Goal: Feedback & Contribution: Submit feedback/report problem

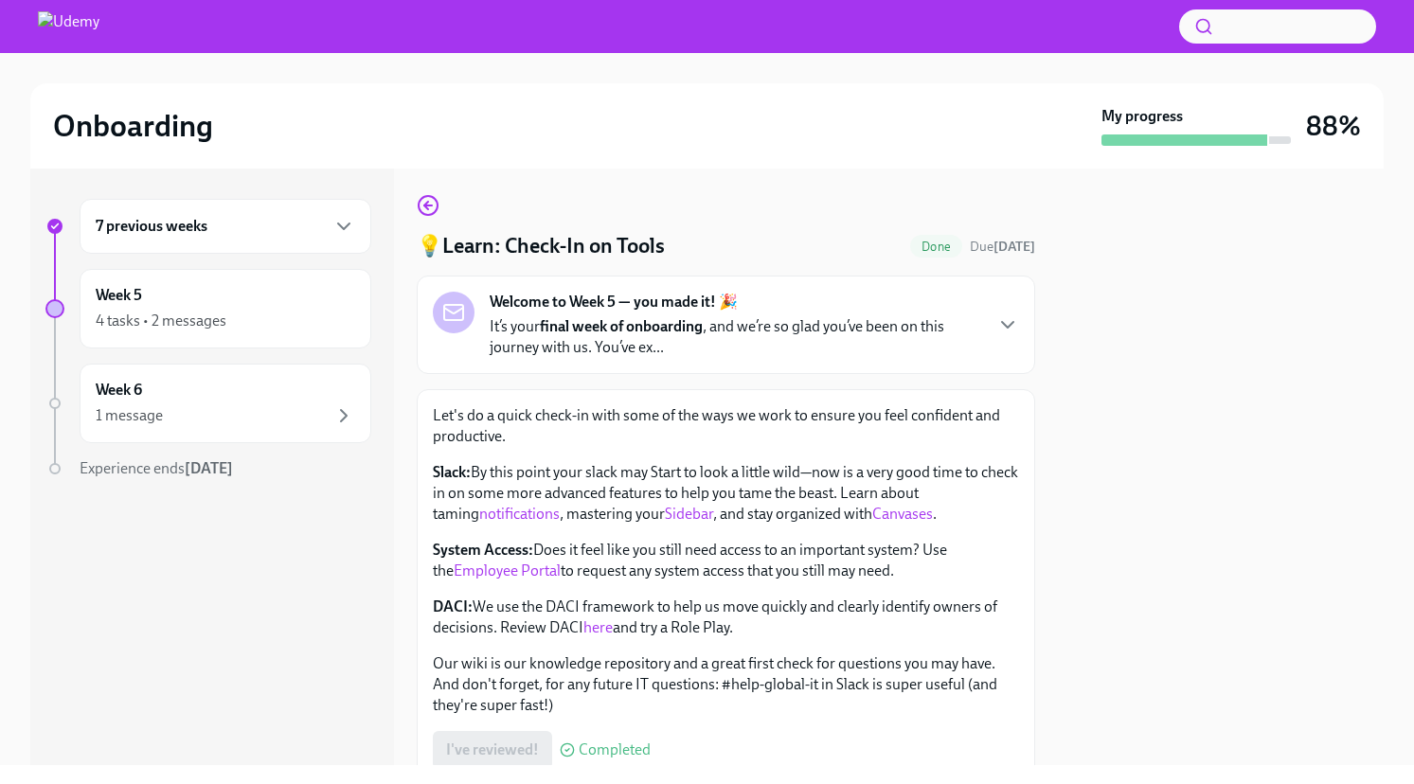
scroll to position [146, 0]
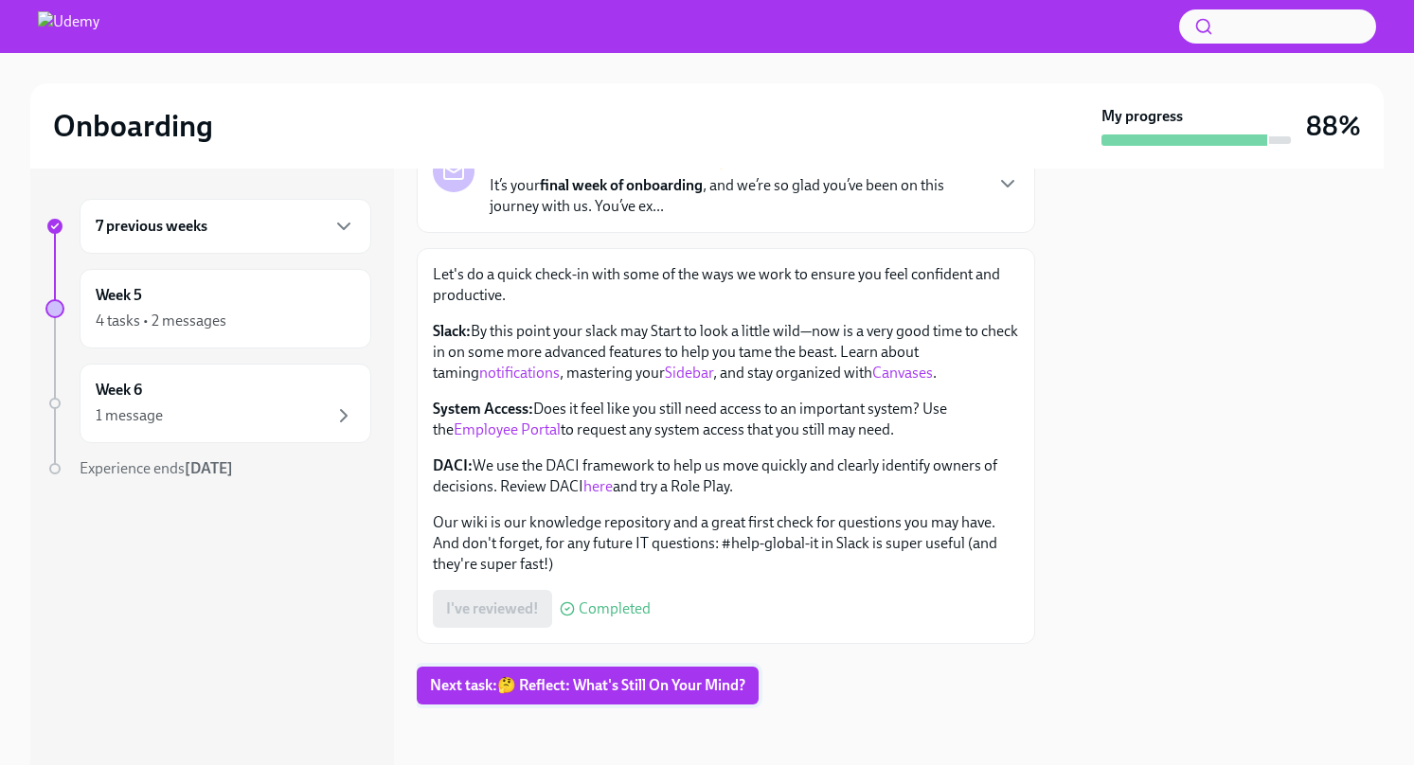
click at [588, 693] on span "Next task : 🤔 Reflect: What's Still On Your Mind?" at bounding box center [587, 685] width 315 height 19
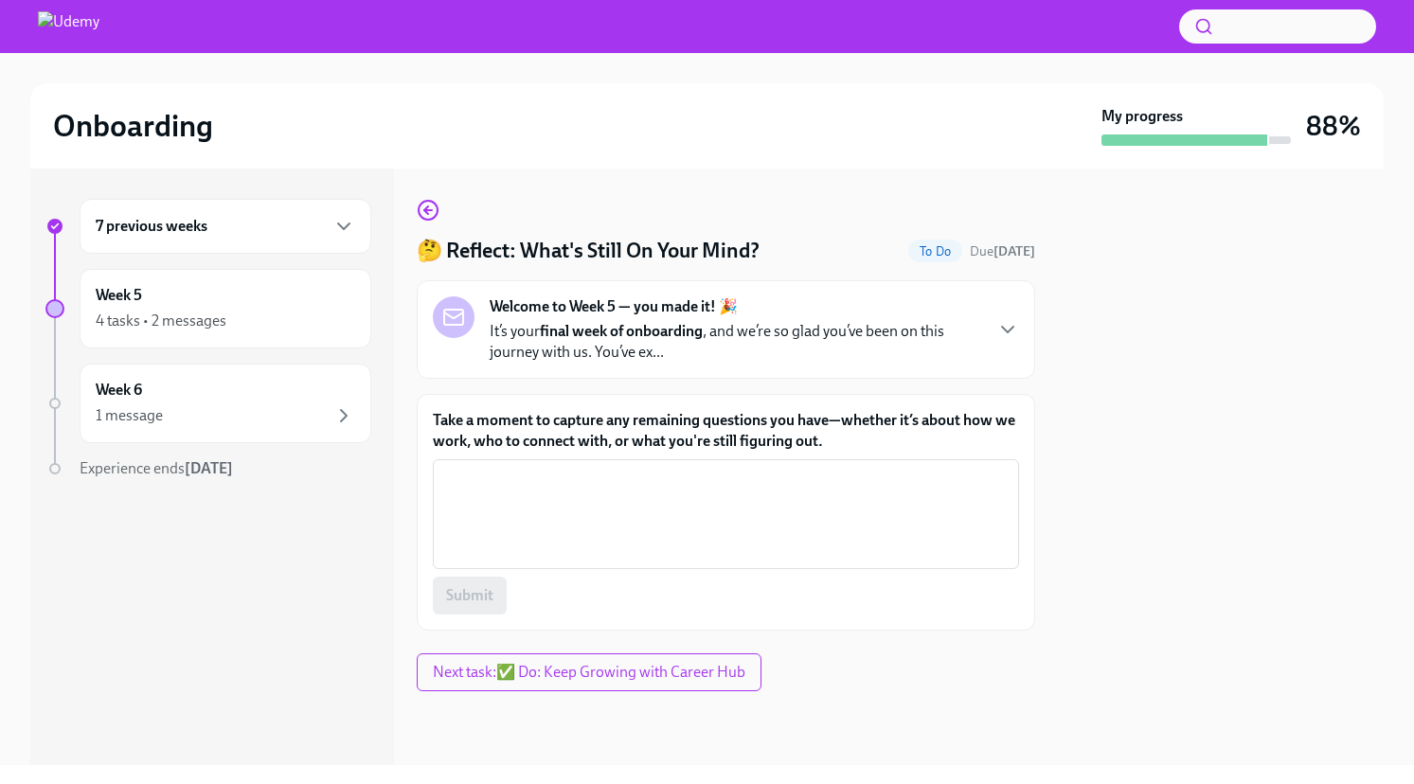
click at [665, 352] on p "It’s your final week of onboarding , and we’re so glad you’ve been on this jour…" at bounding box center [734, 342] width 491 height 42
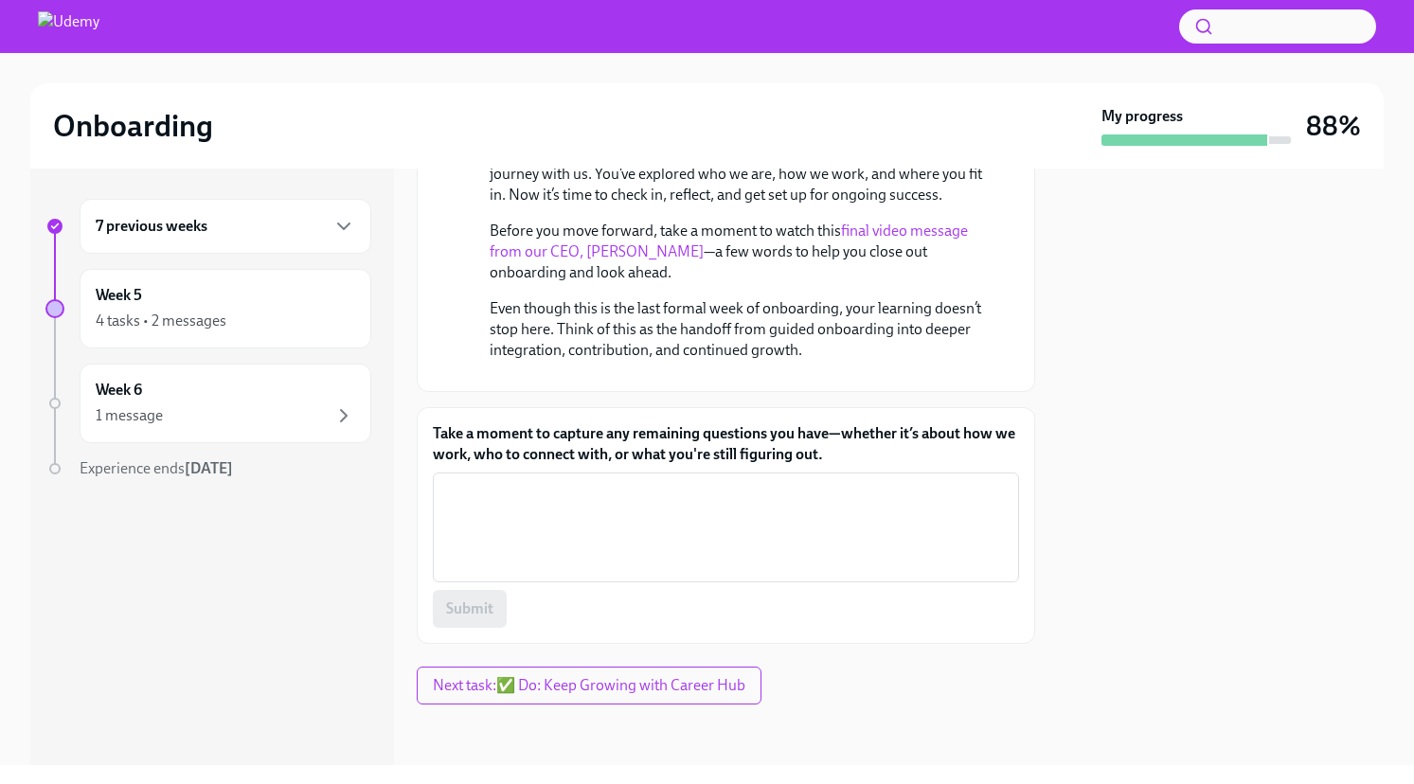
scroll to position [396, 0]
click at [618, 687] on span "Next task : ✅ Do: Keep Growing with Career Hub" at bounding box center [589, 685] width 312 height 19
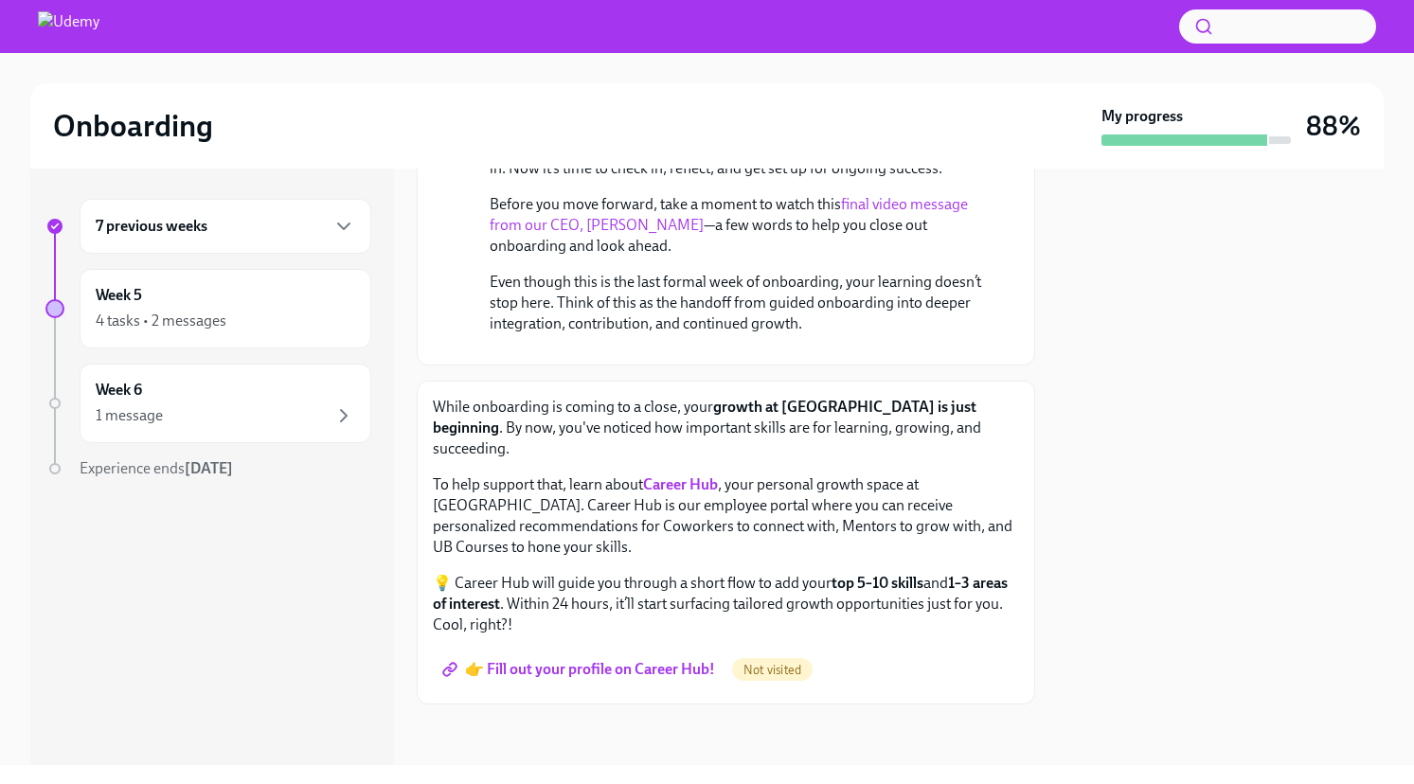
scroll to position [381, 0]
click at [663, 670] on span "👉 Fill out your profile on Career Hub!" at bounding box center [580, 669] width 269 height 19
click at [161, 313] on div "4 tasks • 2 messages" at bounding box center [161, 321] width 131 height 21
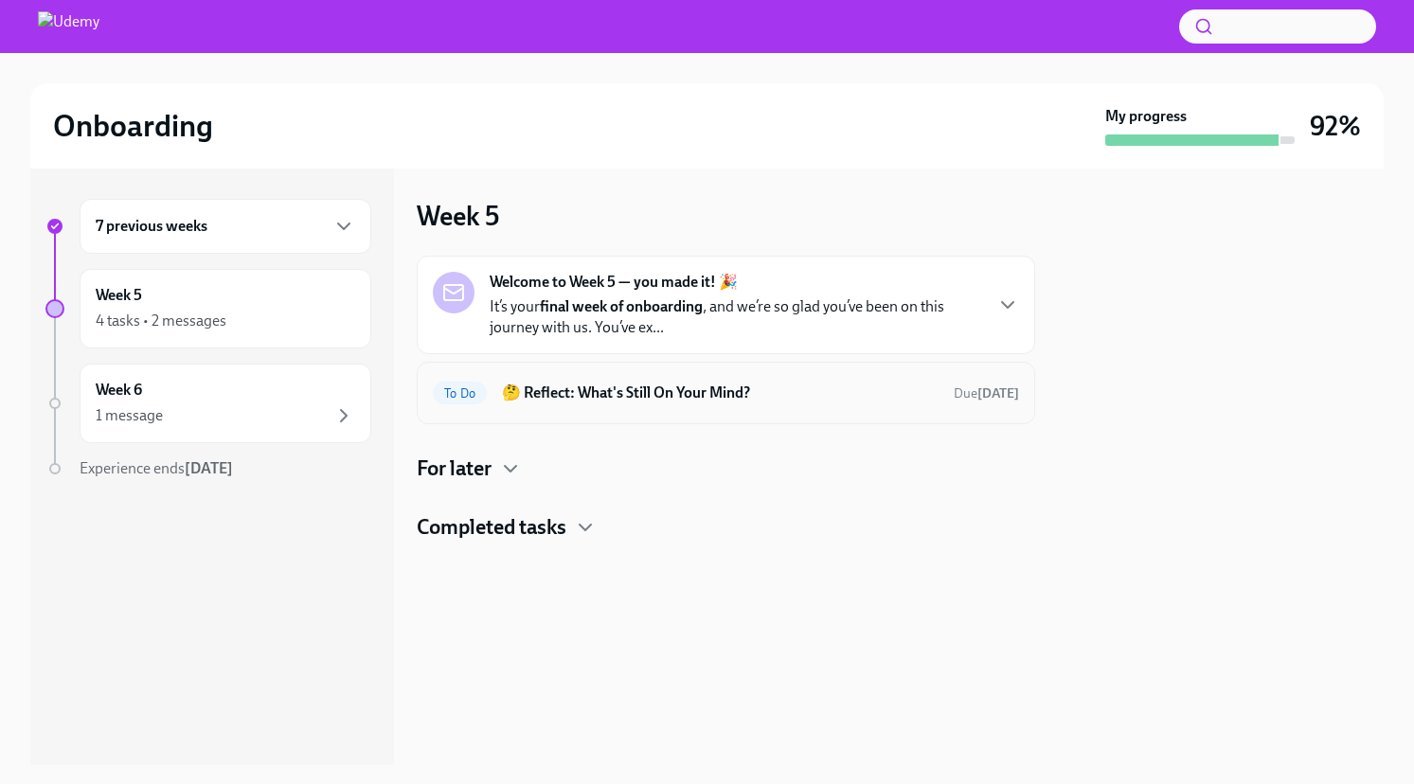
click at [614, 394] on h6 "🤔 Reflect: What's Still On Your Mind?" at bounding box center [720, 393] width 436 height 21
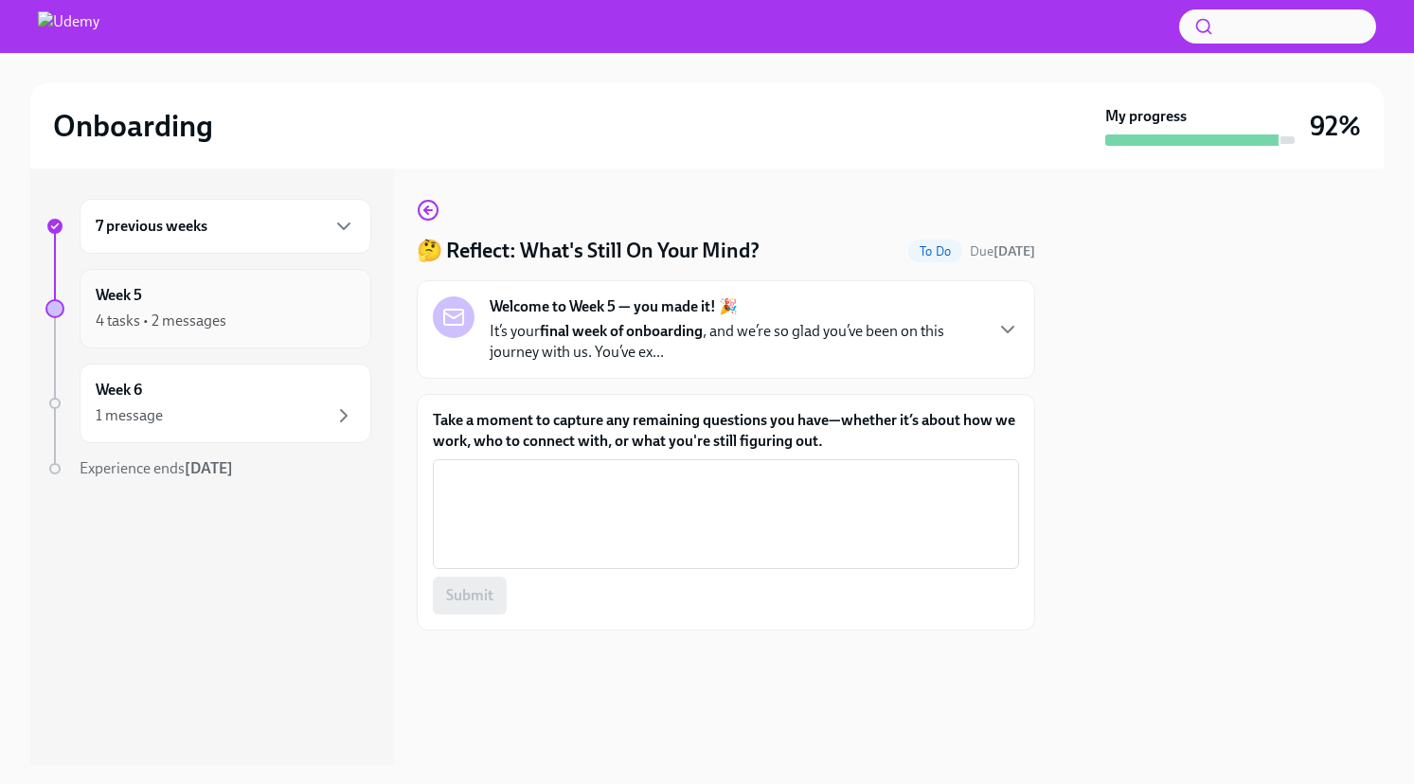
click at [188, 295] on div "Week 5 4 tasks • 2 messages" at bounding box center [225, 308] width 259 height 47
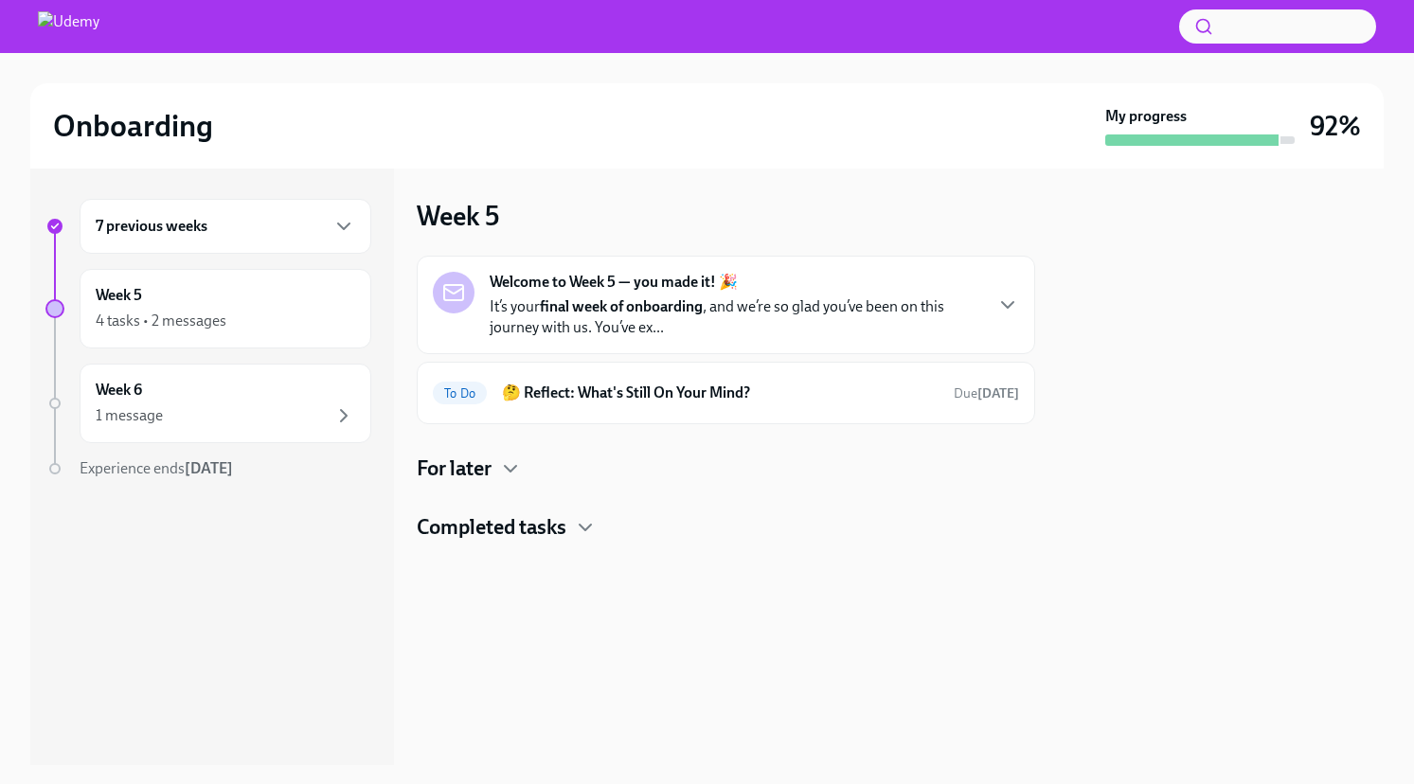
click at [246, 235] on div "7 previous weeks" at bounding box center [225, 226] width 259 height 23
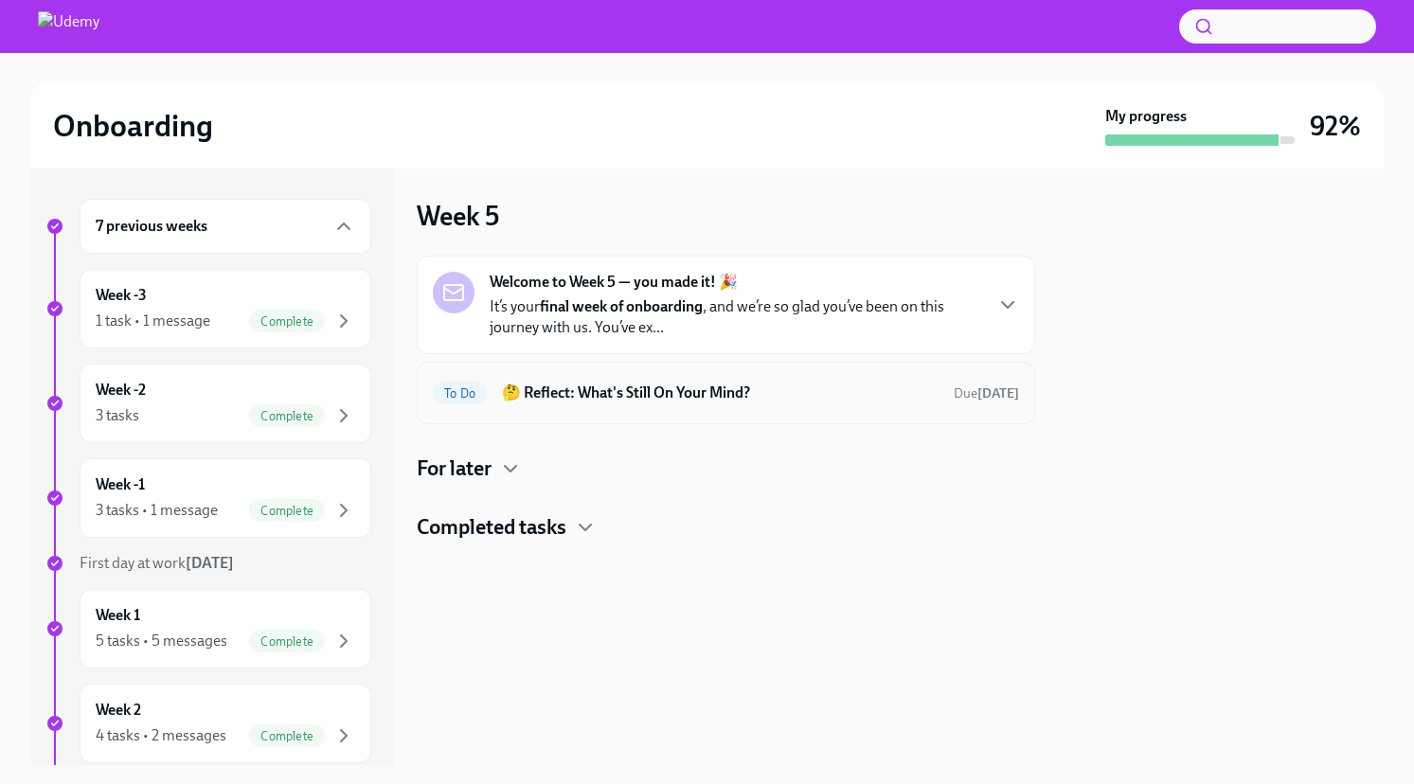
click at [607, 396] on h6 "🤔 Reflect: What's Still On Your Mind?" at bounding box center [720, 393] width 436 height 21
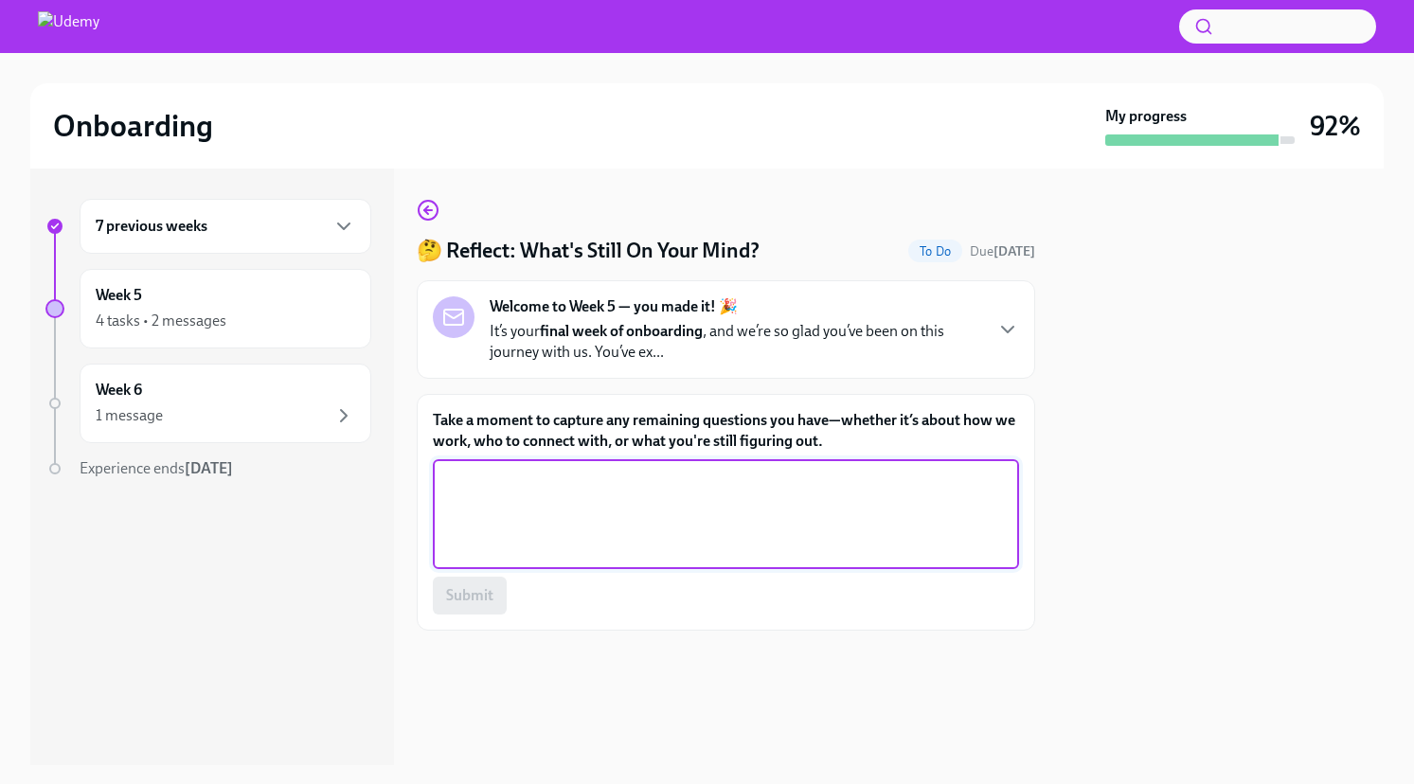
click at [539, 506] on textarea "Take a moment to capture any remaining questions you have—whether it’s about ho…" at bounding box center [725, 514] width 563 height 91
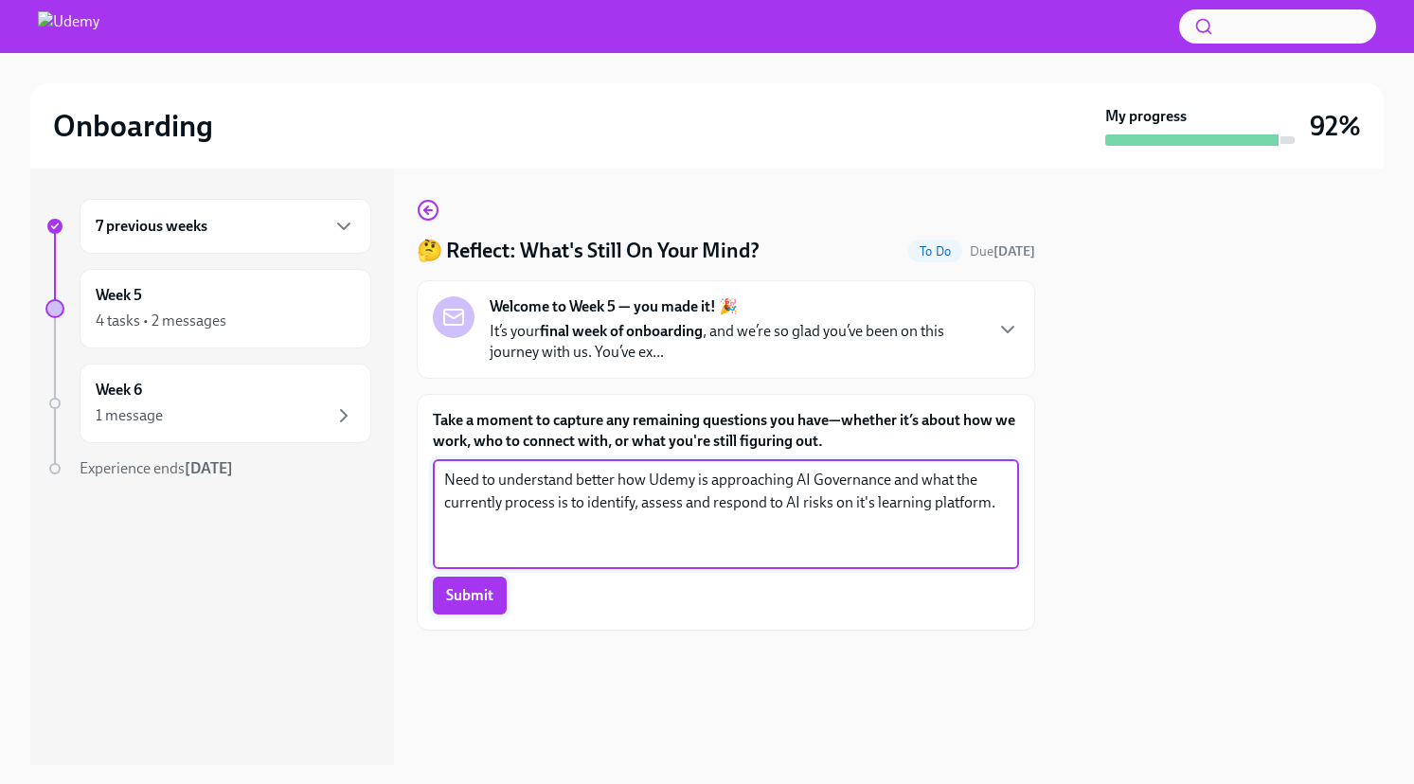
type textarea "Need to understand better how Udemy is approaching AI Governance and what the c…"
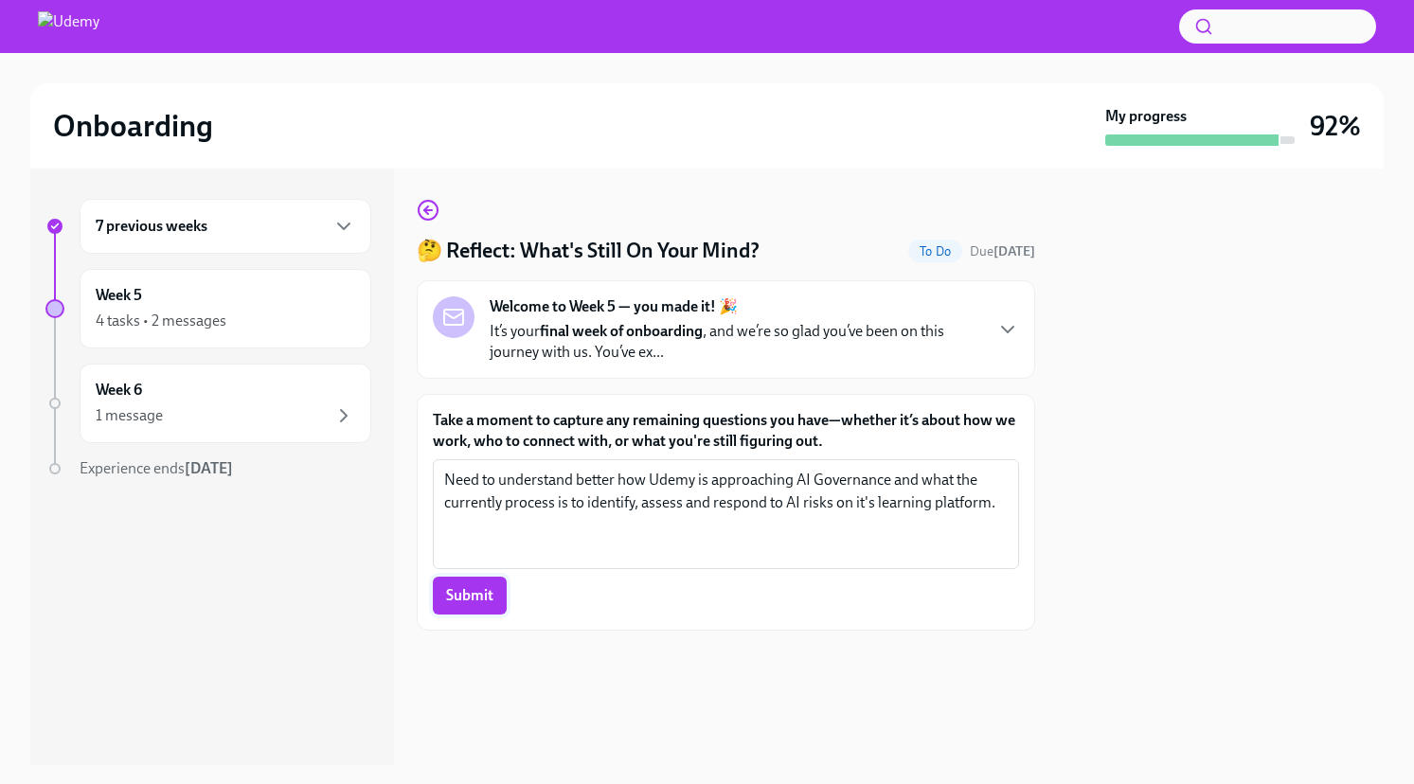
click at [449, 598] on span "Submit" at bounding box center [469, 595] width 47 height 19
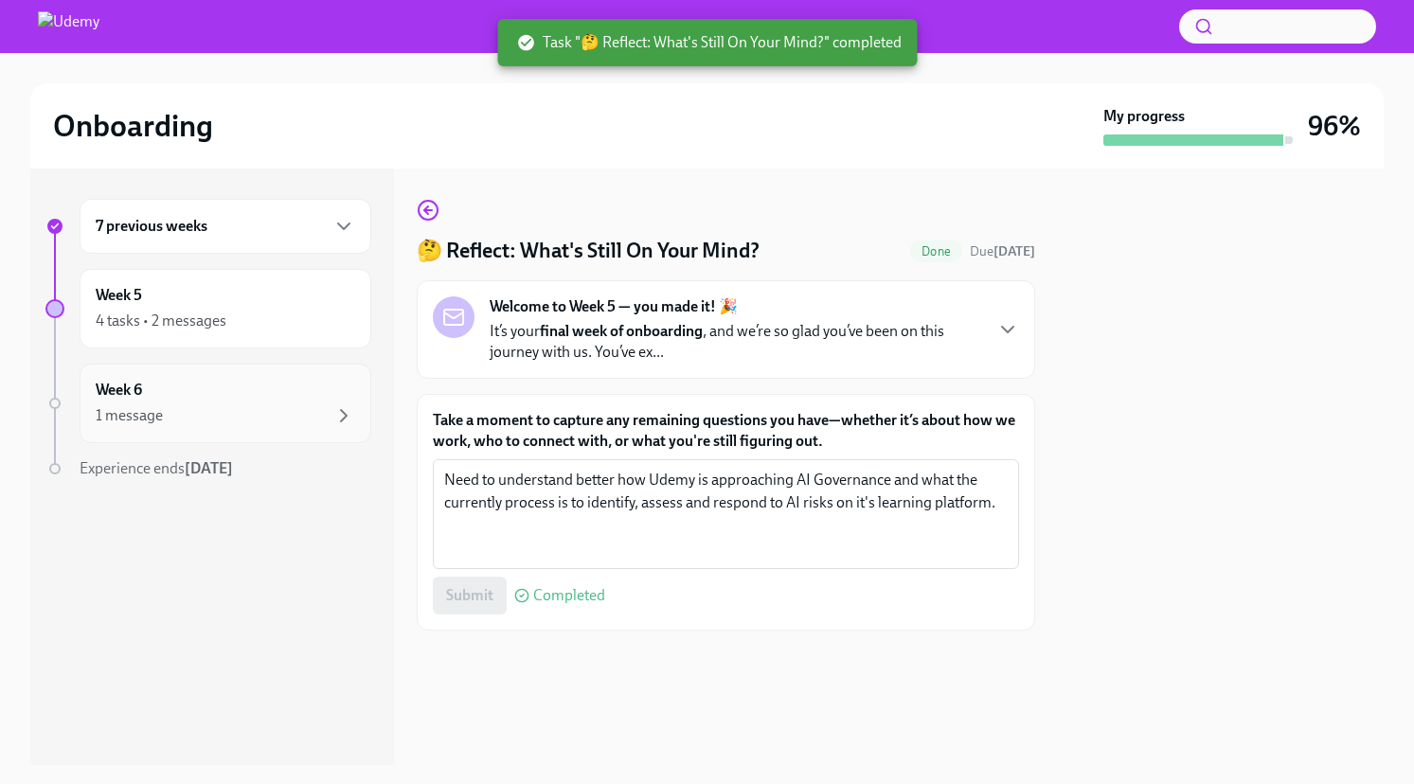
click at [153, 397] on div "Week 6 1 message" at bounding box center [225, 403] width 259 height 47
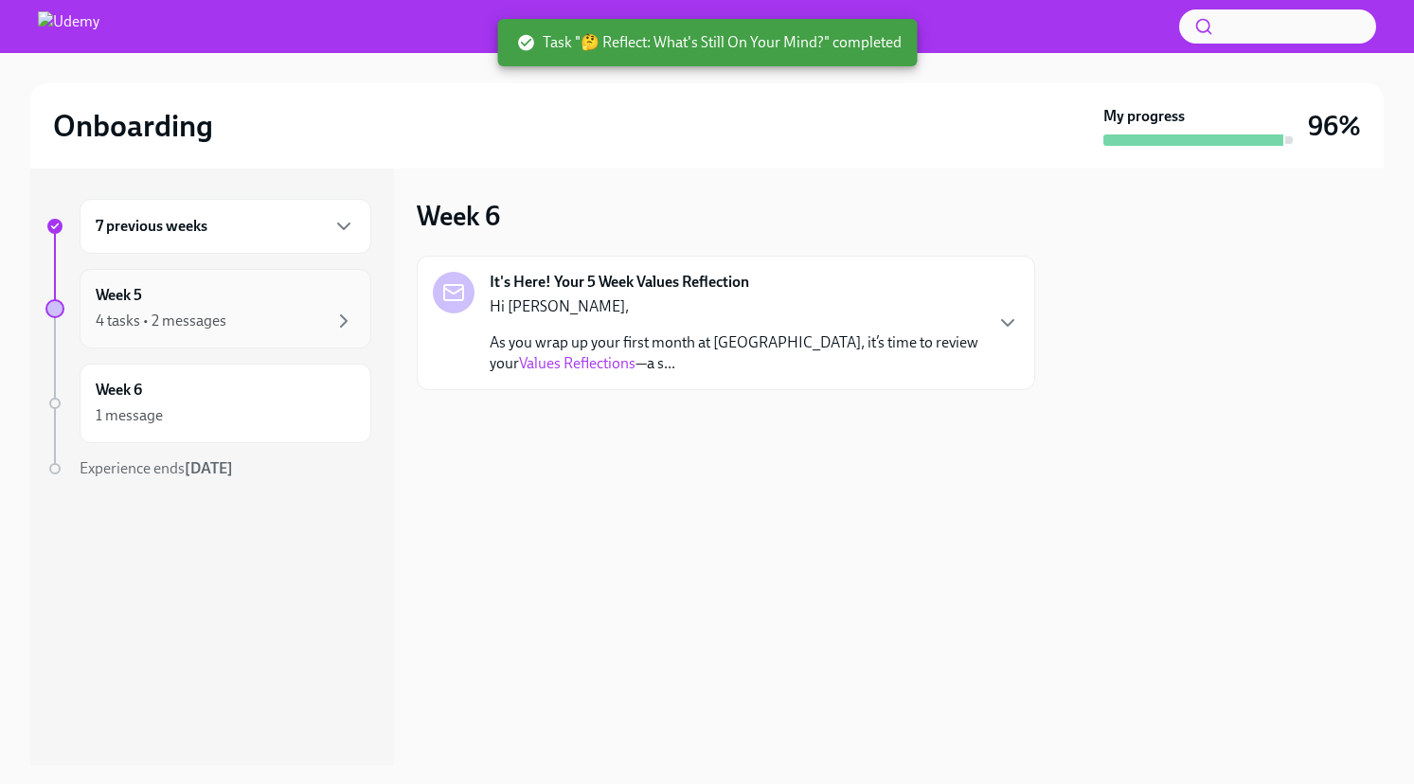
click at [192, 311] on div "4 tasks • 2 messages" at bounding box center [161, 321] width 131 height 21
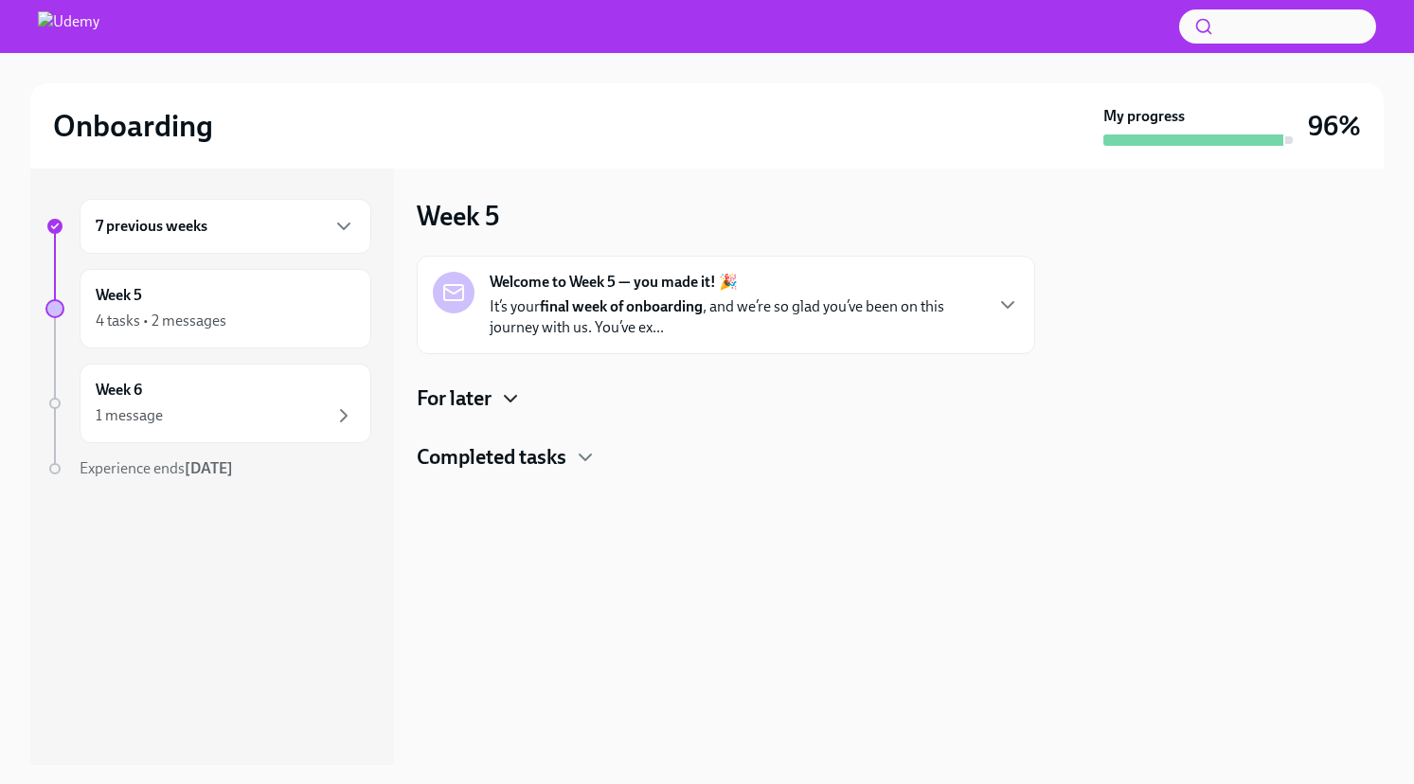
click at [508, 403] on icon "button" at bounding box center [510, 398] width 23 height 23
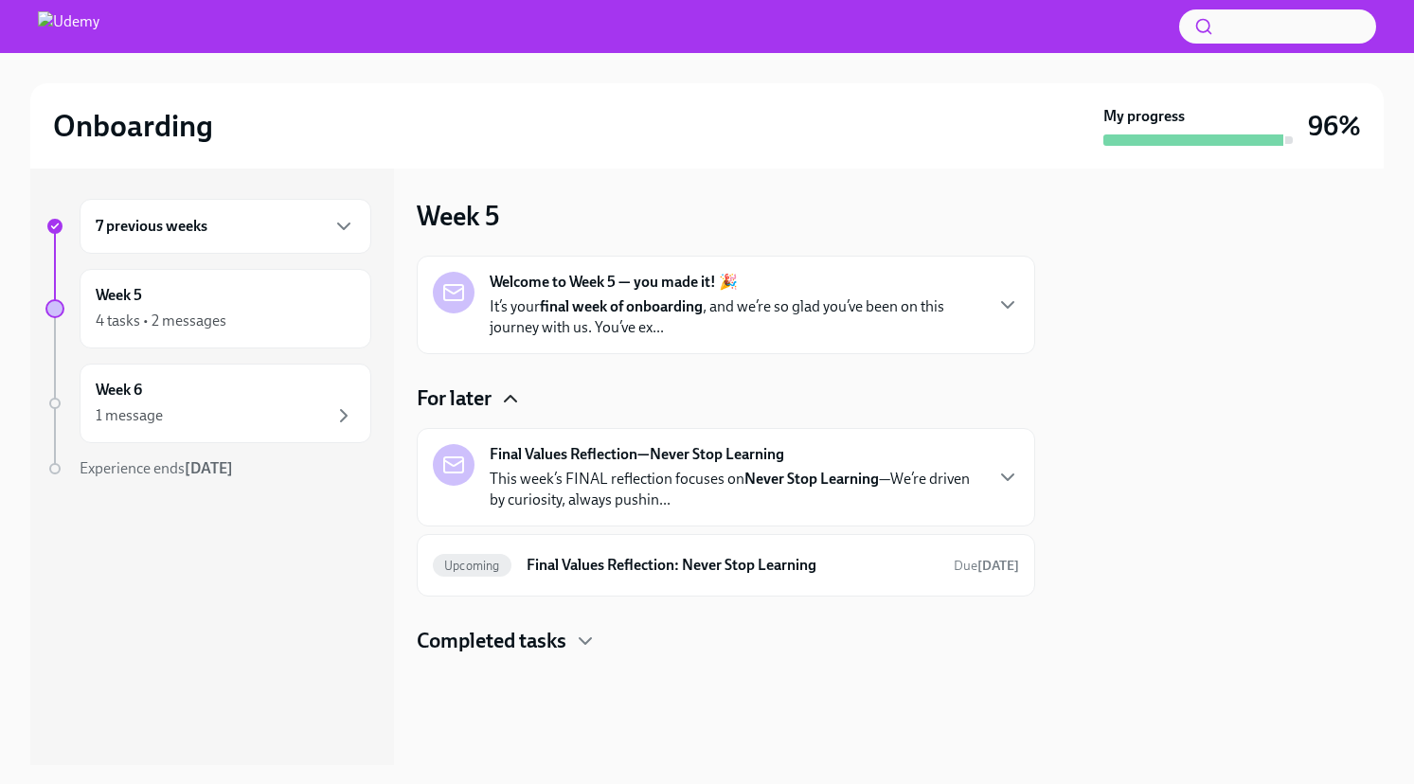
click at [219, 237] on div "7 previous weeks" at bounding box center [225, 226] width 259 height 23
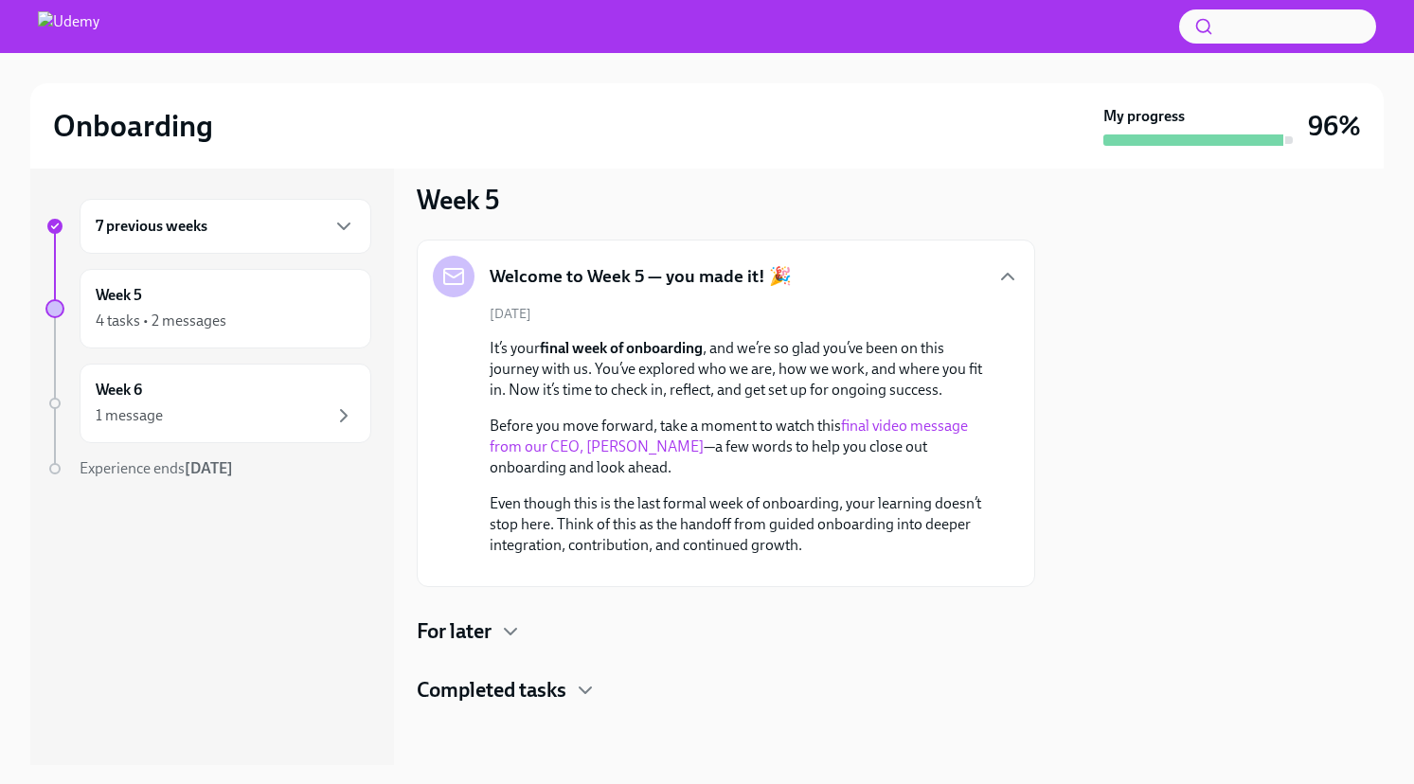
scroll to position [176, 0]
